Goal: Task Accomplishment & Management: Manage account settings

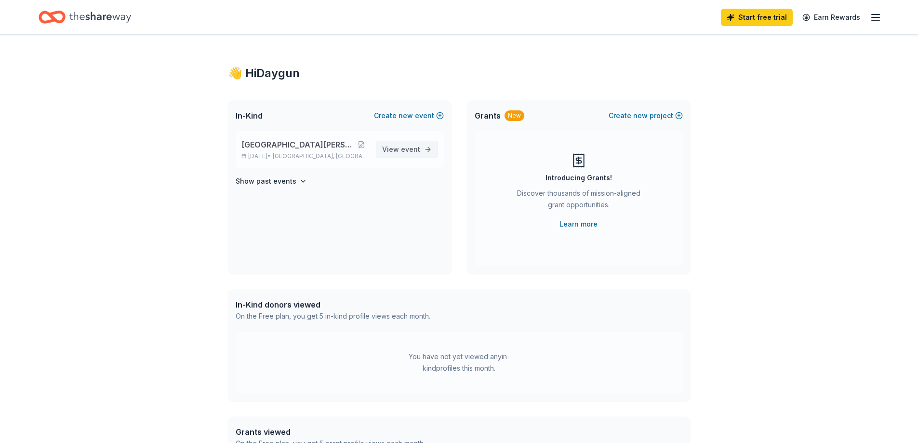
click at [408, 142] on link "View event" at bounding box center [407, 149] width 62 height 17
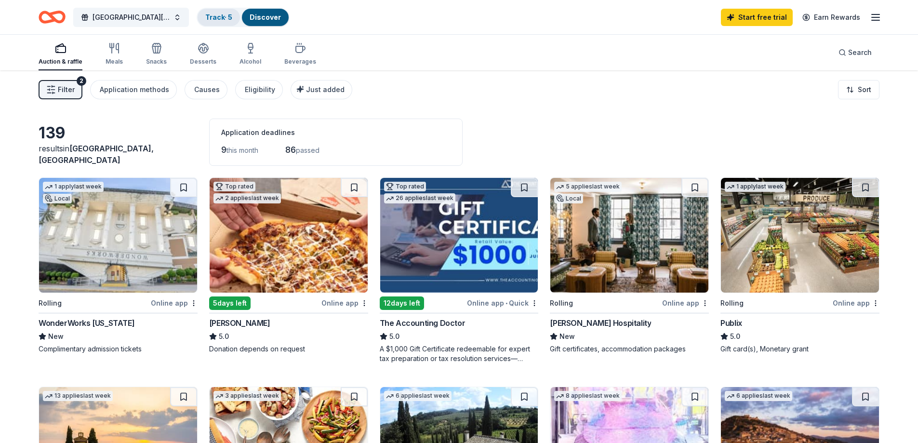
click at [229, 13] on link "Track · 5" at bounding box center [218, 17] width 27 height 8
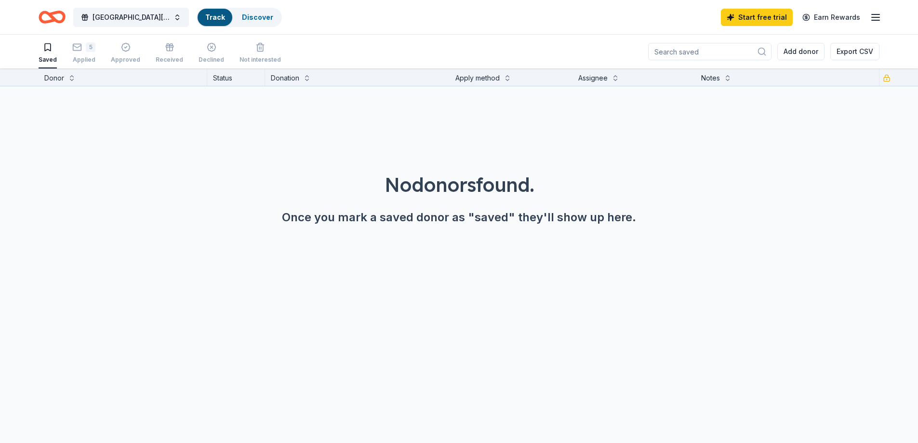
scroll to position [0, 0]
click at [225, 16] on div "Track" at bounding box center [215, 17] width 35 height 17
click at [89, 46] on div "5" at bounding box center [91, 47] width 10 height 10
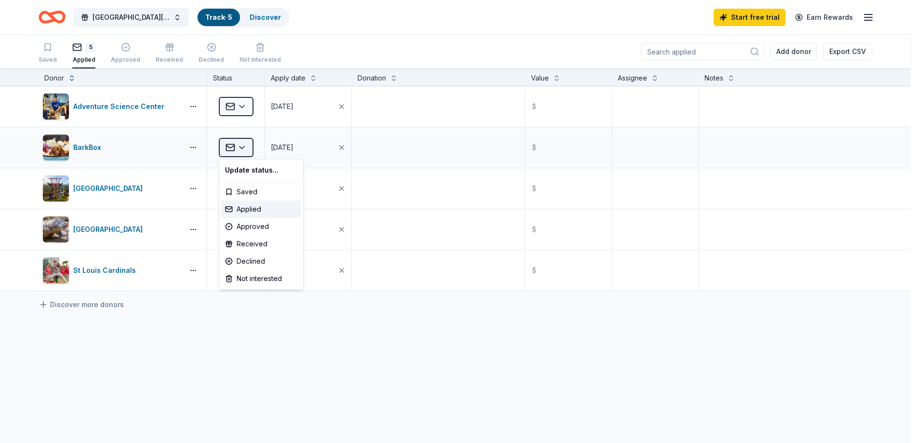
click at [247, 146] on html "[GEOGRAPHIC_DATA][PERSON_NAME] [DATE] Track · 5 Discover Start free trial Earn …" at bounding box center [459, 221] width 918 height 443
click at [263, 264] on div "Declined" at bounding box center [261, 261] width 80 height 17
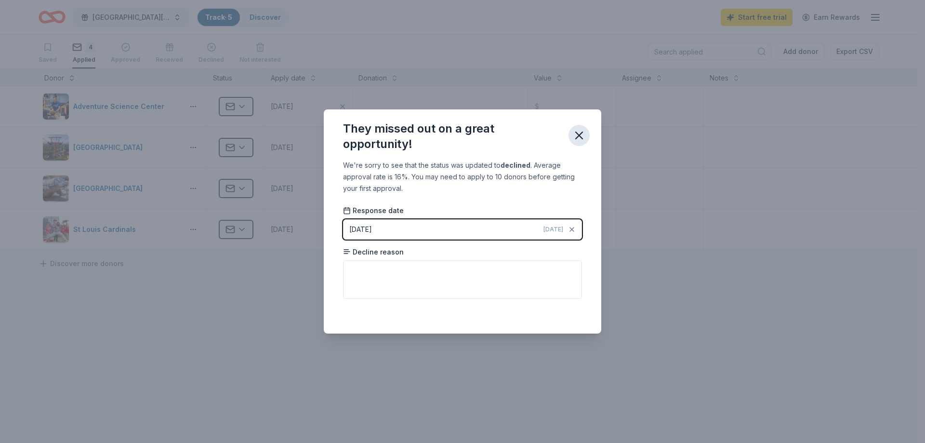
click at [580, 130] on icon "button" at bounding box center [578, 135] width 13 height 13
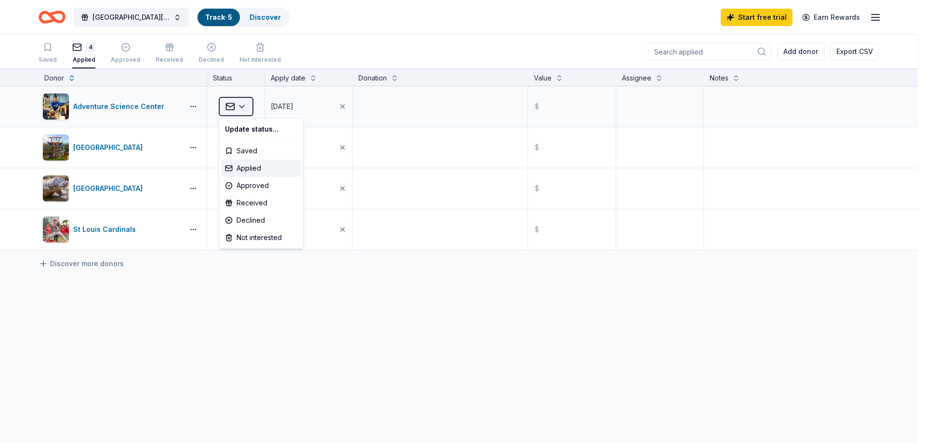
click at [239, 103] on html "[GEOGRAPHIC_DATA][PERSON_NAME] [DATE] Track · 5 Discover Start free trial Earn …" at bounding box center [462, 221] width 925 height 443
click at [274, 201] on div "Received" at bounding box center [261, 202] width 80 height 17
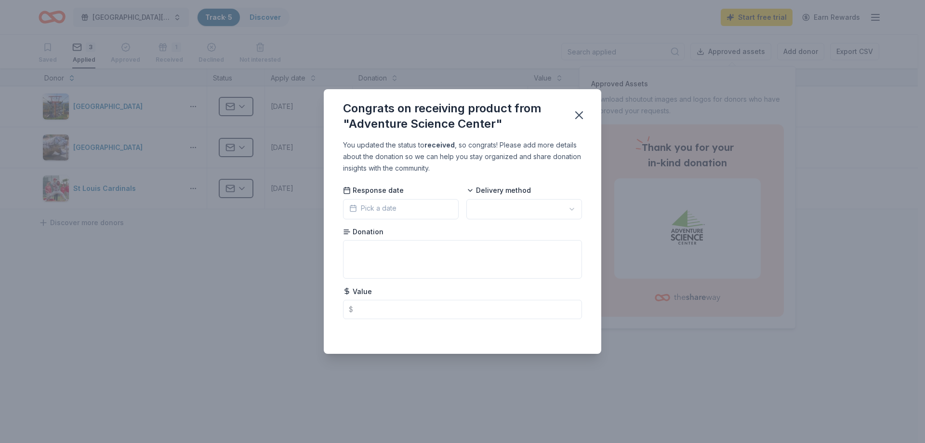
click at [499, 206] on html "[GEOGRAPHIC_DATA][PERSON_NAME] [DATE] Track · 5 Discover Start free trial Earn …" at bounding box center [462, 221] width 925 height 443
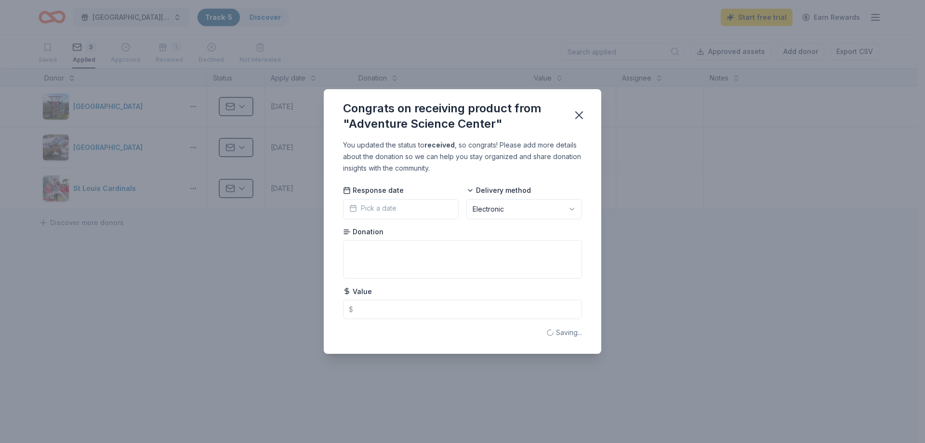
click at [423, 206] on button "Pick a date" at bounding box center [401, 209] width 116 height 20
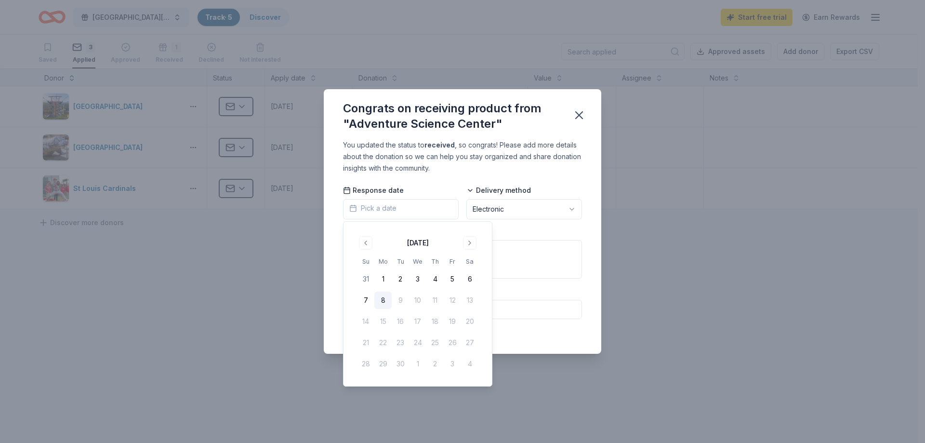
click at [518, 140] on div "You updated the status to received , so congrats! Please add more details about…" at bounding box center [462, 156] width 239 height 35
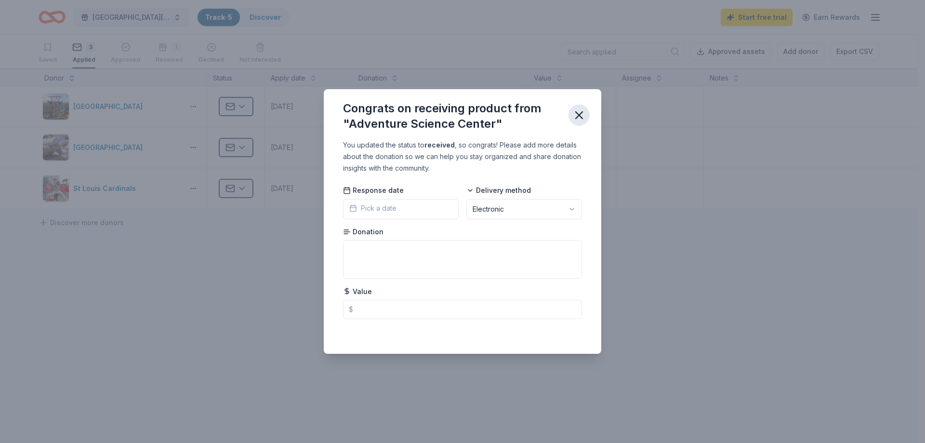
click at [580, 110] on icon "button" at bounding box center [578, 114] width 13 height 13
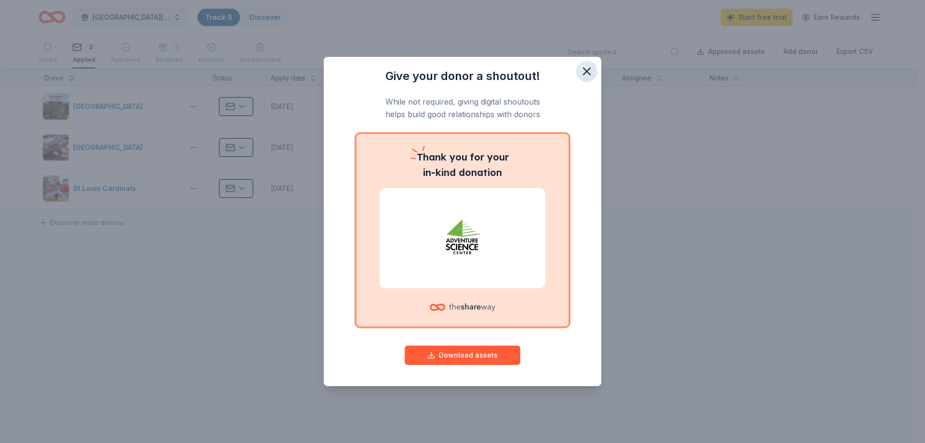
click at [587, 70] on icon "button" at bounding box center [587, 71] width 7 height 7
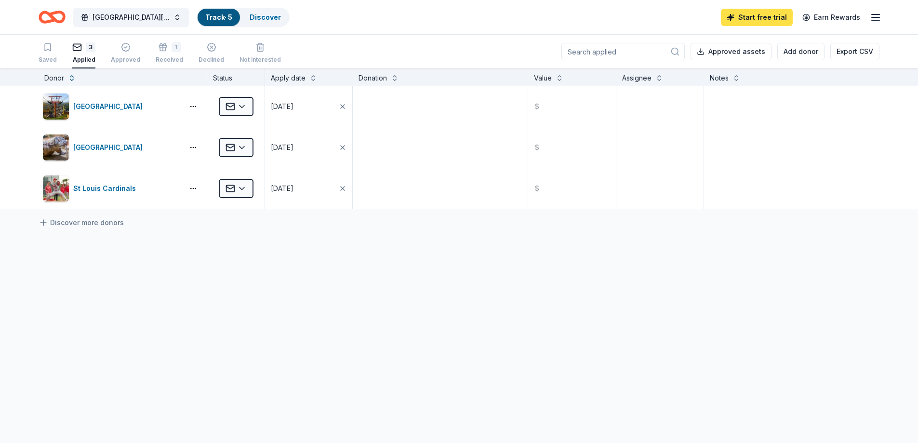
click at [753, 13] on link "Start free trial" at bounding box center [757, 17] width 72 height 17
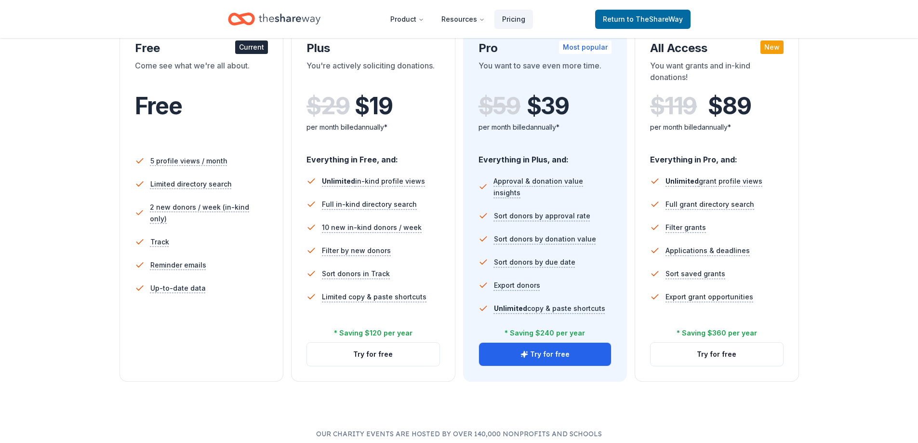
scroll to position [145, 0]
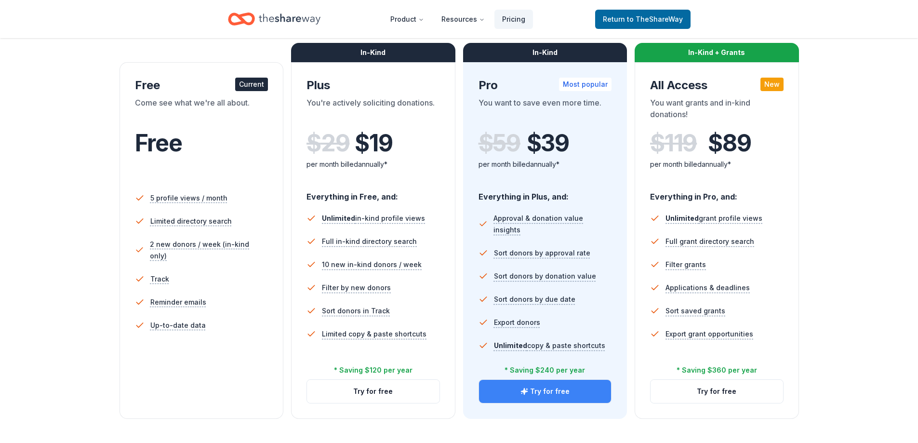
click at [565, 396] on button "Try for free" at bounding box center [545, 391] width 133 height 23
